Goal: Answer question/provide support: Share knowledge or assist other users

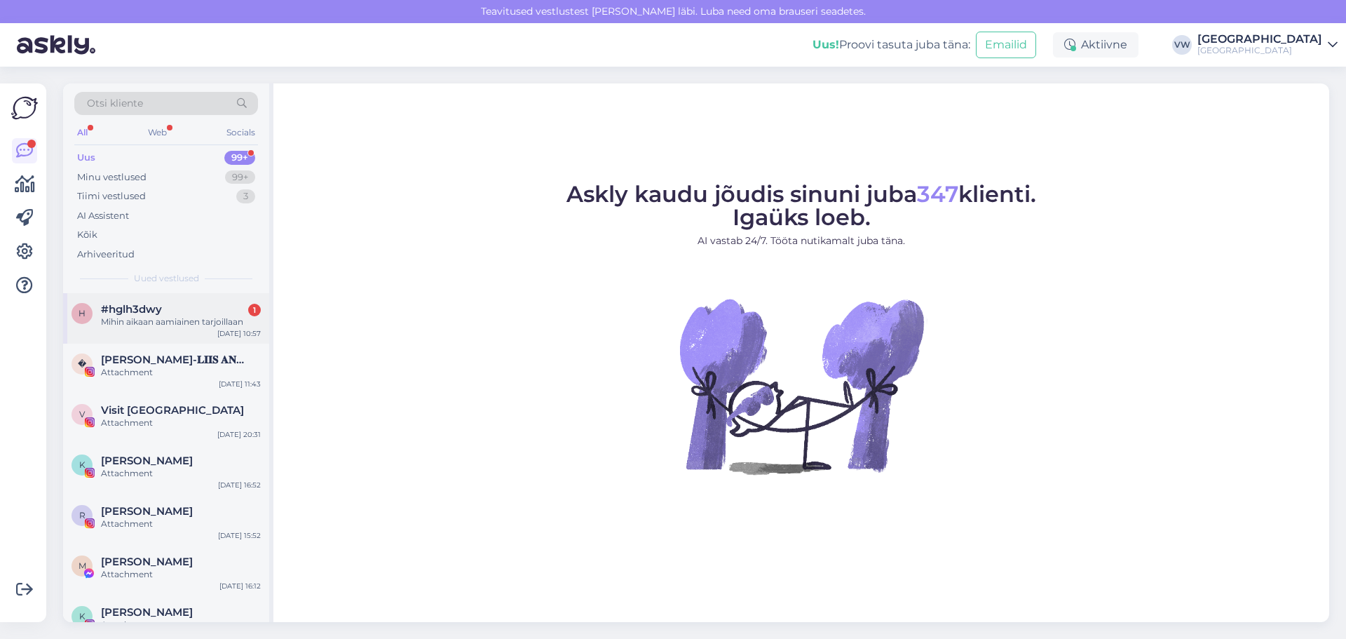
click at [162, 316] on div "Mihin aikaan aamiainen tarjoillaan" at bounding box center [181, 322] width 160 height 13
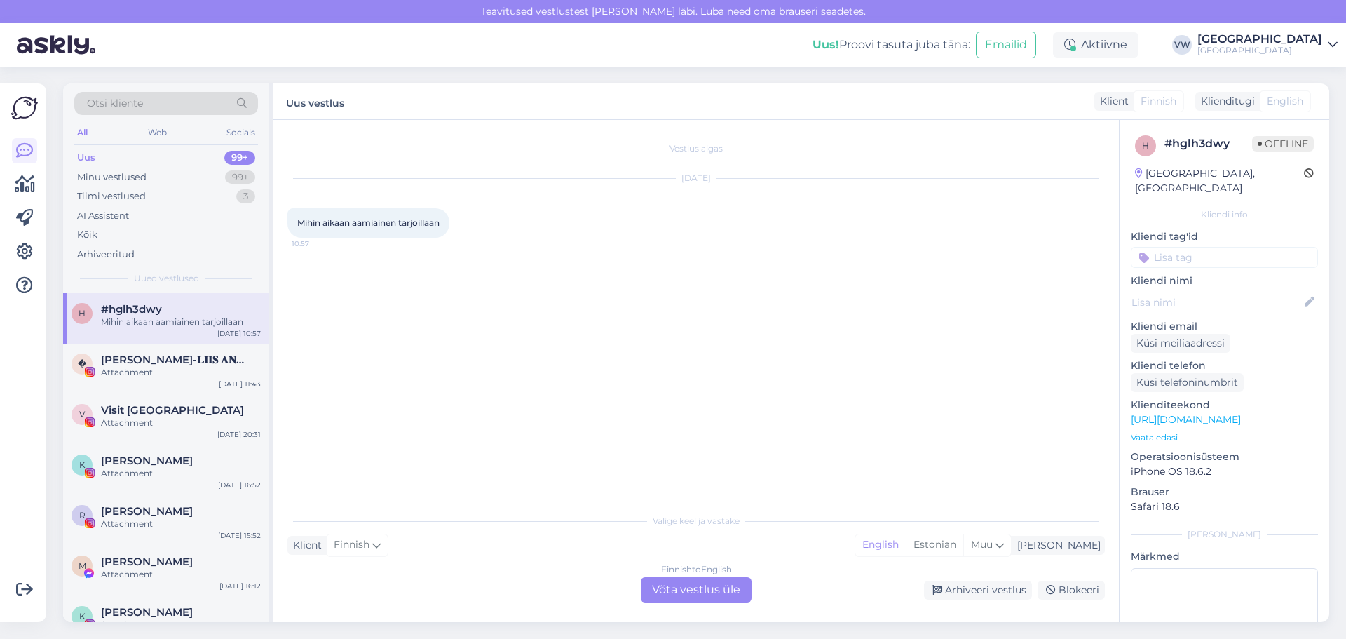
click at [731, 596] on div "Finnish to English Võta vestlus üle" at bounding box center [696, 589] width 111 height 25
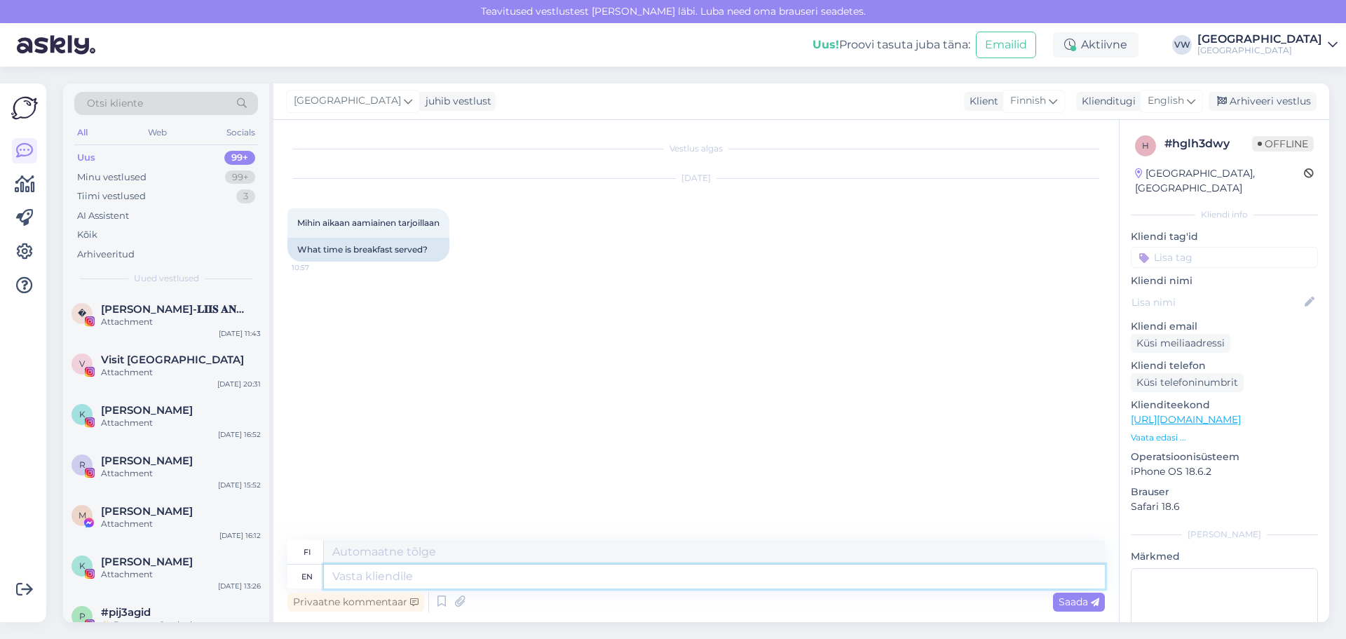
click at [388, 574] on textarea at bounding box center [714, 576] width 781 height 24
type textarea "Breakfast i"
type textarea "Aamiainen"
type textarea "Breakfast is se"
type textarea "Aamiainen on"
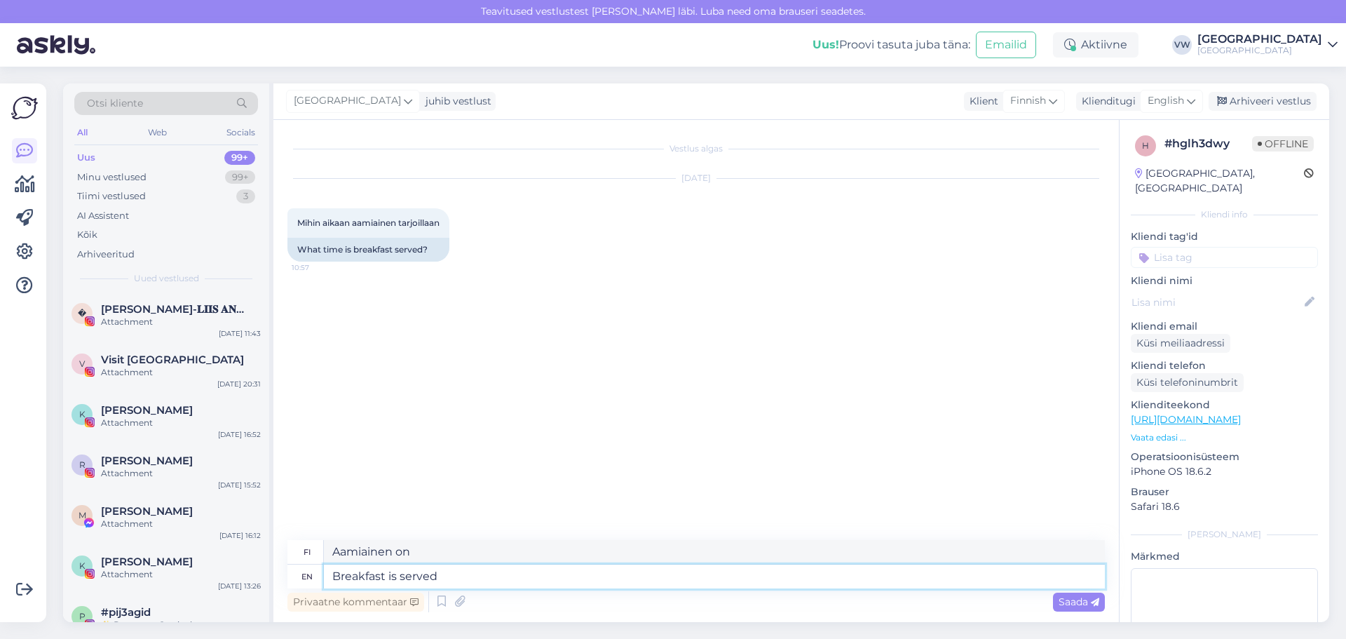
type textarea "Breakfast is served"
type textarea "Aamiainen tarjoillaan"
type textarea "Breakfast is served [DATE]"
type textarea "Aamiainen tarjoillaan maanantaina"
type textarea "Breakfast is served [DATE]-[DATE]"
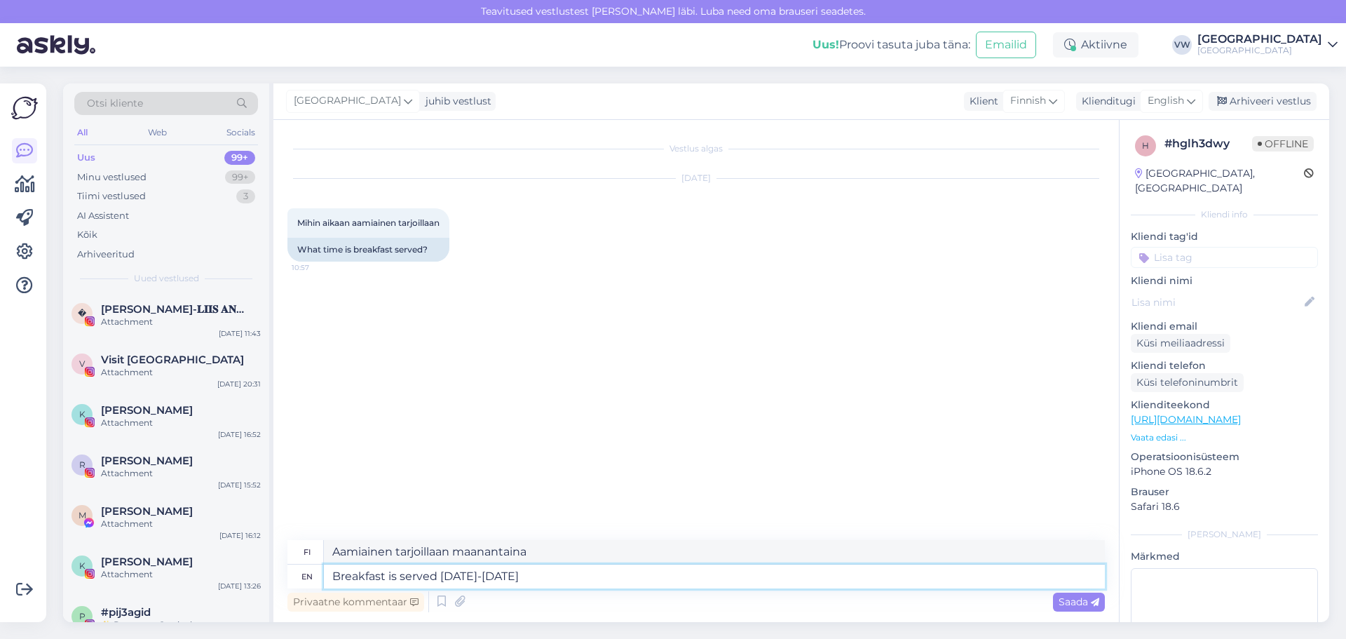
type textarea "Aamiainen tarjoillaan maanantaista perjantaihin"
type textarea "Breakfast is served [DATE]-[DATE] 7:00-10:00. S"
type textarea "Aamiaista tarjoillaan maanantaista perjantaihin klo 7.00–10.00."
type textarea "Breakfast is served [DATE]-[DATE] 7:00-10:00. [DATE] a"
type textarea "Aamiainen tarjoillaan maanantaista perjantaihin klo 7.00–10.00. Lauantaisin"
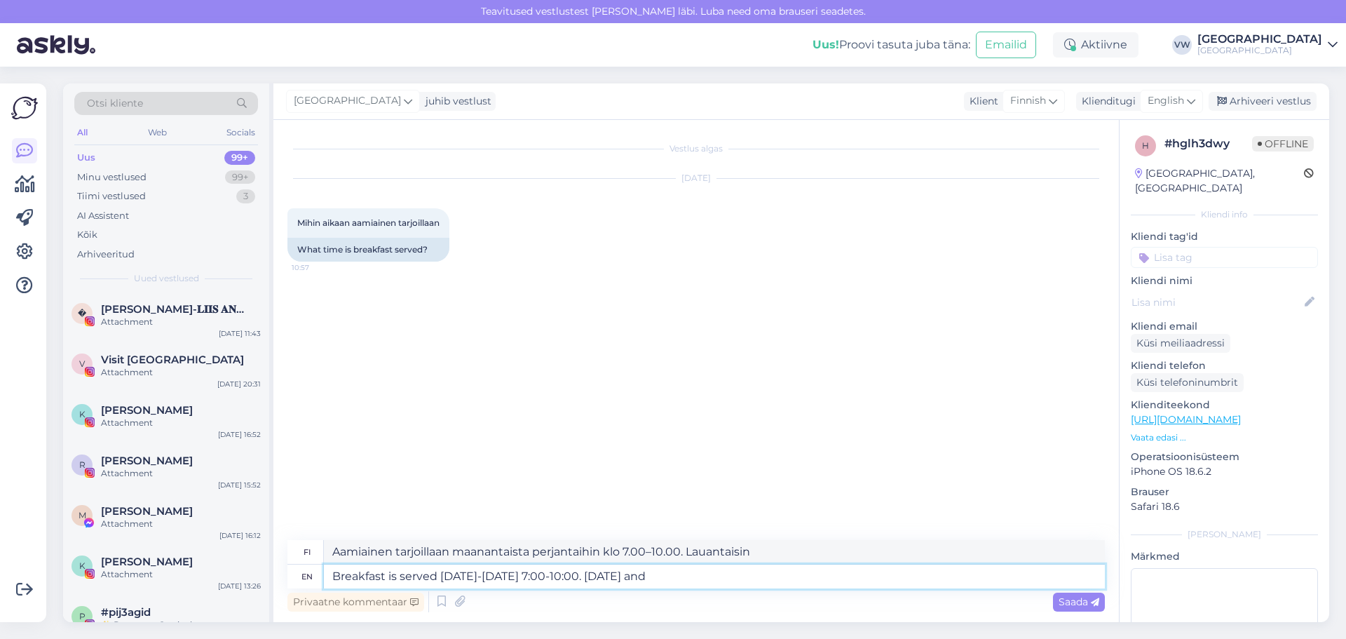
type textarea "Breakfast is served [DATE]-[DATE] 7:00-10:00. [DATE] and S"
type textarea "Aamiainen tarjoillaan maanantaista perjantaihin klo 7.00–10.00. Lauantaisin ja"
type textarea "Breakfast is served [DATE]-[DATE] 7:00-10:00. [DATE] and [DATE]"
type textarea "Aamiainen tarjoillaan maanantaista perjantaihin klo 7.00–10.00. Lauantaisin ja …"
type textarea "Breakfast is served [DATE]-[DATE] 7:00-10:00. [DATE] and [DATE] 8:"
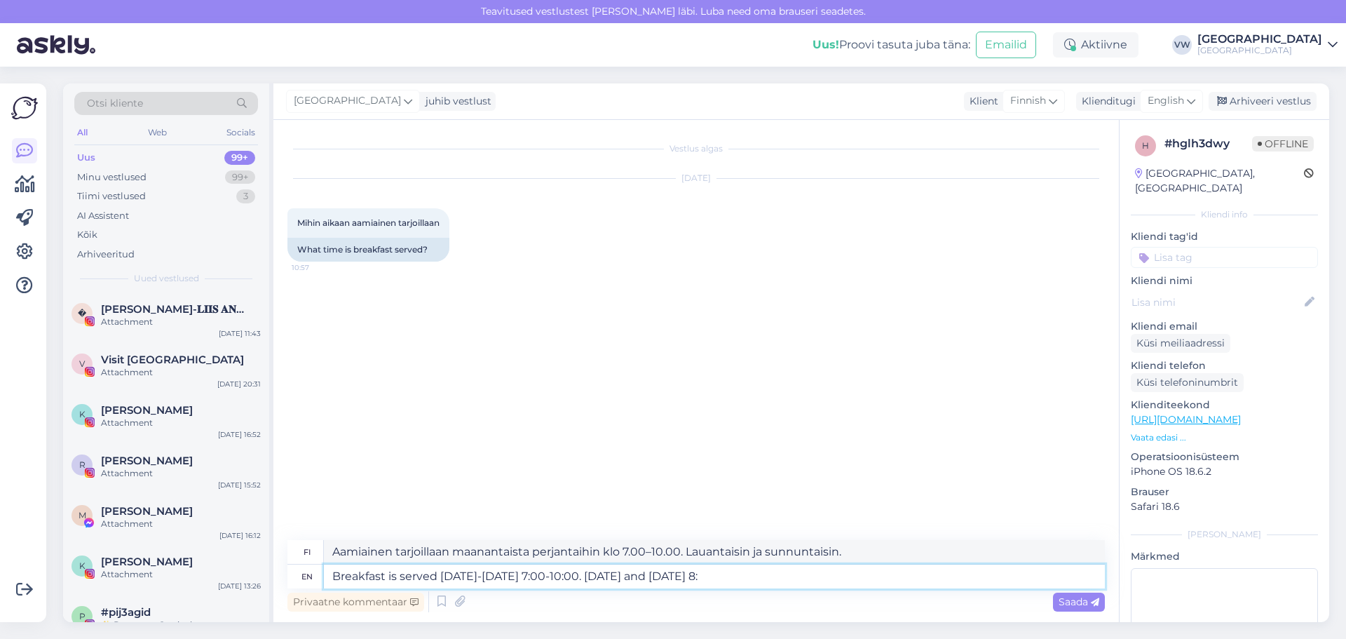
type textarea "Aamiainen tarjoillaan maanantaista perjantaihin klo 7.00–10.00. Lauantaisin ja …"
type textarea "Breakfast is served [DATE]-[DATE] 7:00-10:00. [DATE] and [DATE] 8:00-11:00"
type textarea "Aamiainen tarjoillaan maanantaista perjantaihin klo 7.00–10.00. Lauantaisin ja …"
type textarea "Breakfast is served [DATE]-[DATE] 7:00-10:00. [DATE] and [DATE] 8:00-11:00"
click at [1072, 603] on span "Saada" at bounding box center [1079, 601] width 41 height 13
